Goal: Information Seeking & Learning: Learn about a topic

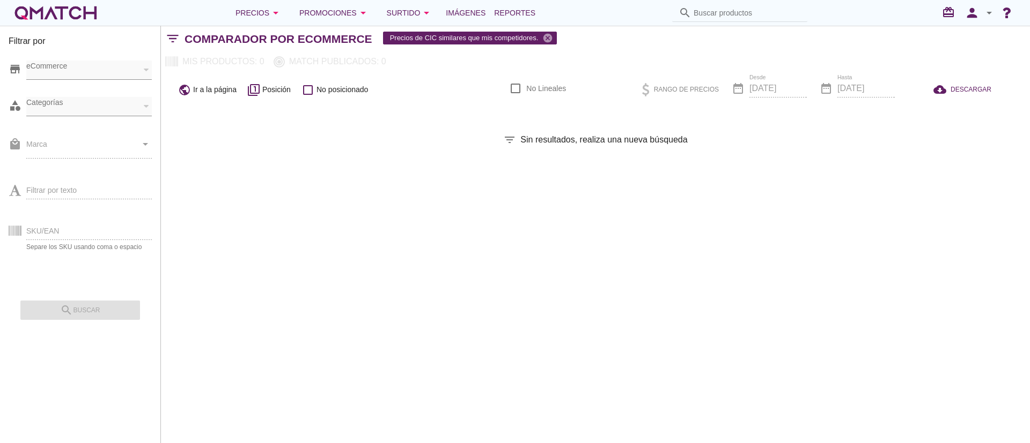
checkbox input "false"
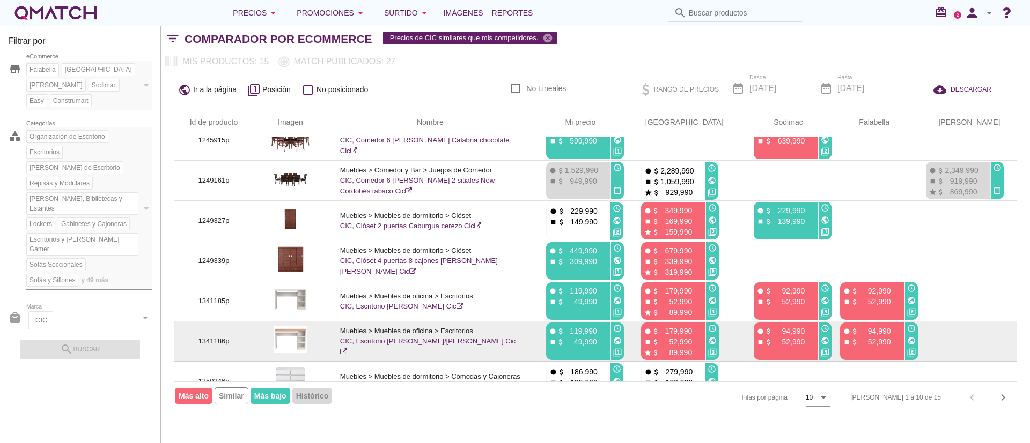
scroll to position [158, 0]
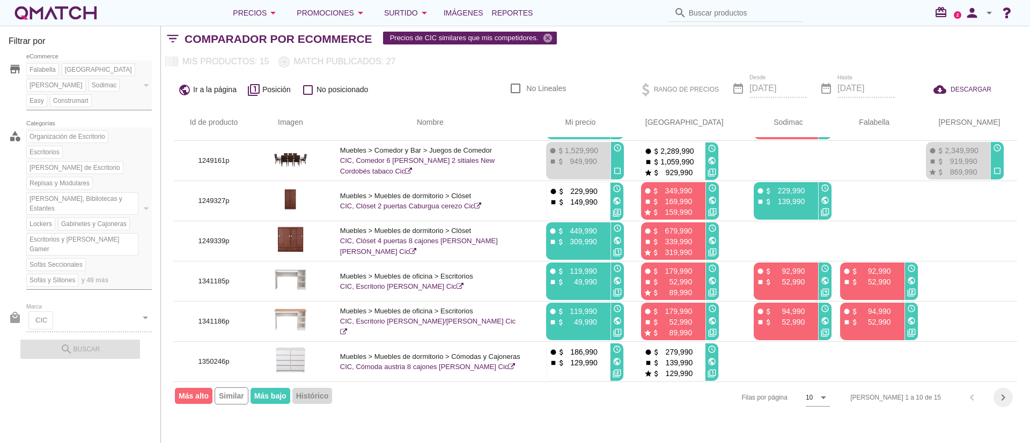
click at [1007, 398] on icon "chevron_right" at bounding box center [1002, 397] width 13 height 13
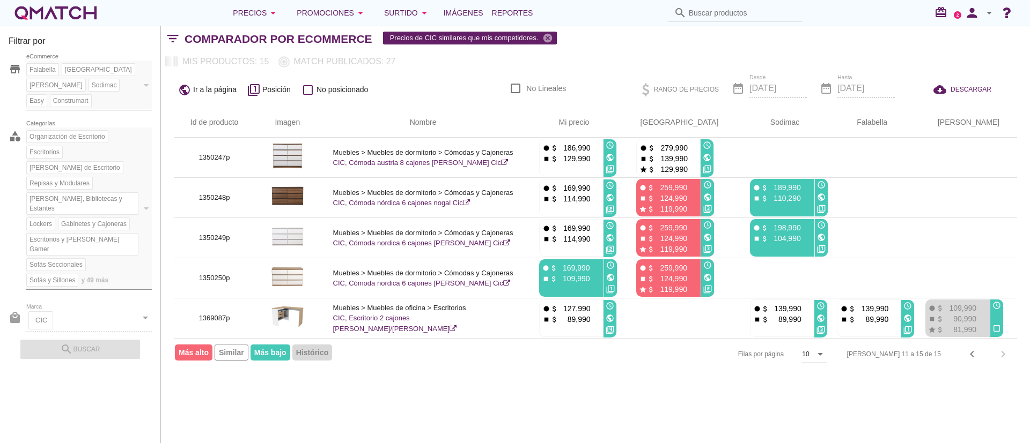
scroll to position [0, 0]
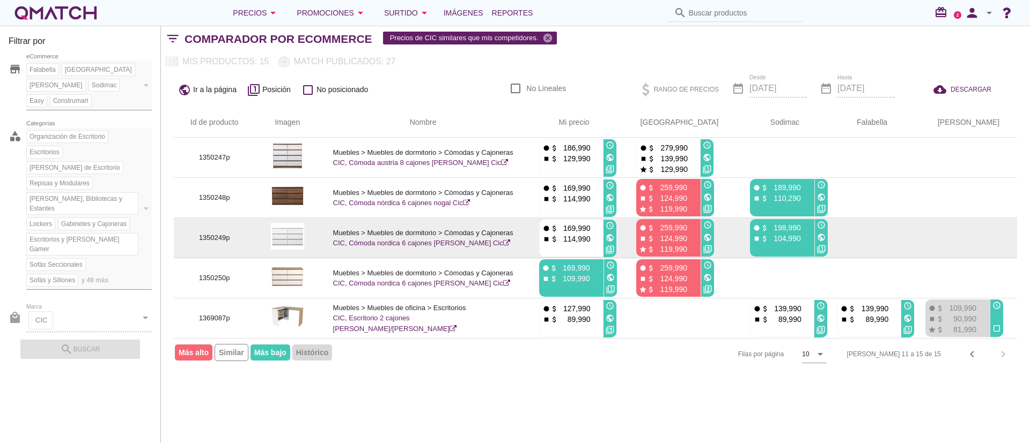
click at [769, 240] on p "104,990" at bounding box center [784, 238] width 32 height 11
click at [406, 239] on link "CIC, Cómoda nordica 6 cajones blanco Cic" at bounding box center [421, 243] width 177 height 8
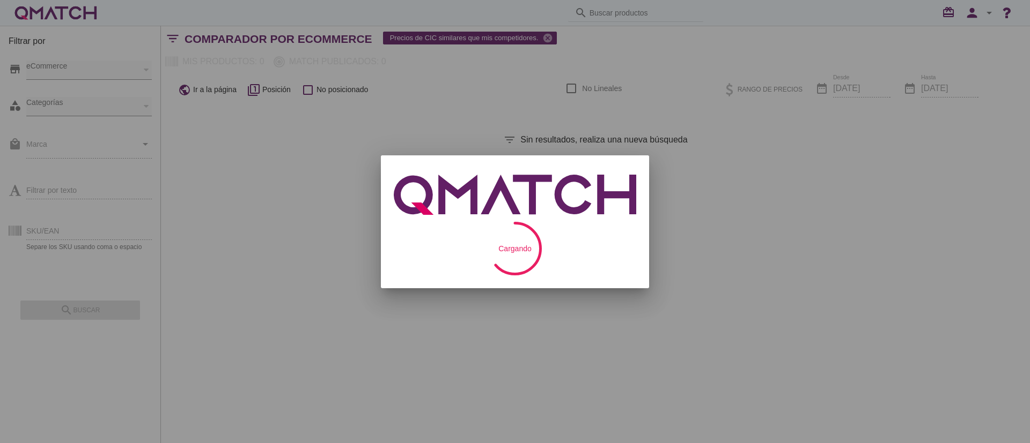
checkbox input "false"
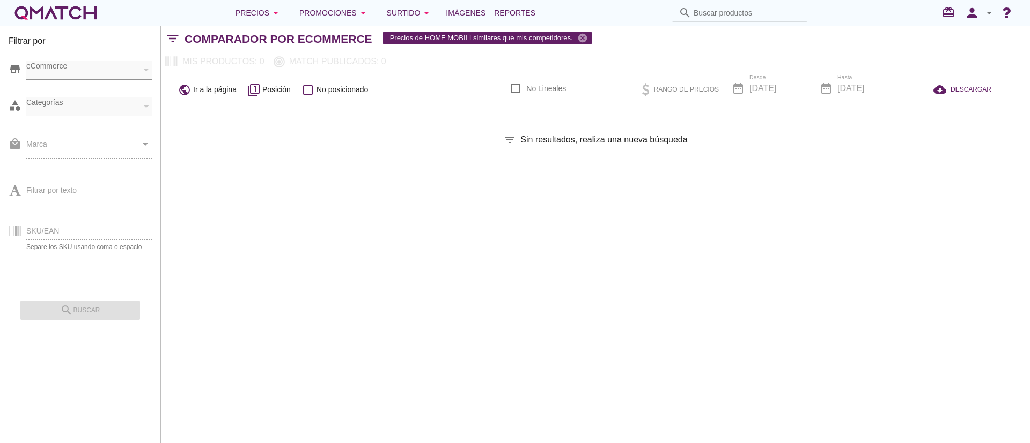
checkbox input "false"
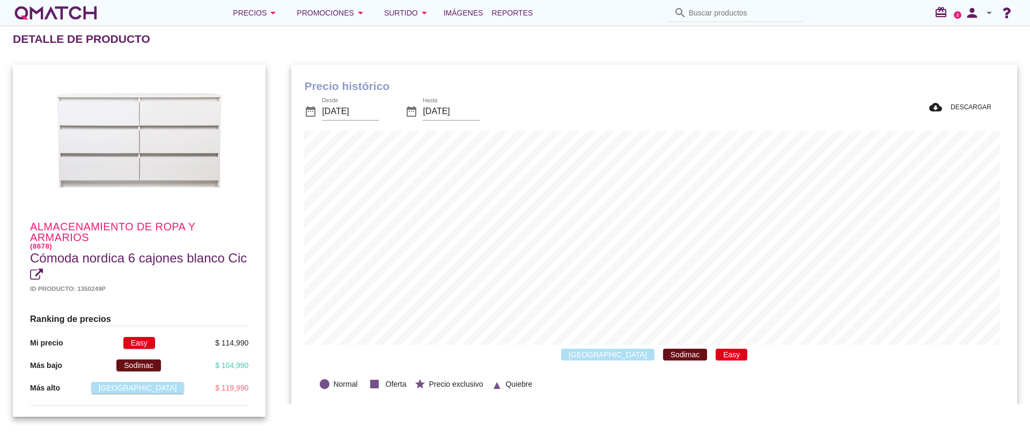
scroll to position [313, 721]
